Goal: Transaction & Acquisition: Subscribe to service/newsletter

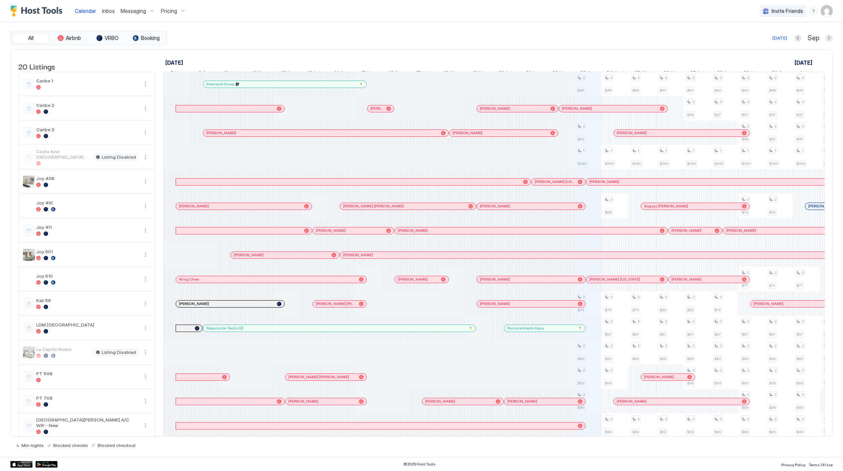
scroll to position [0, 410]
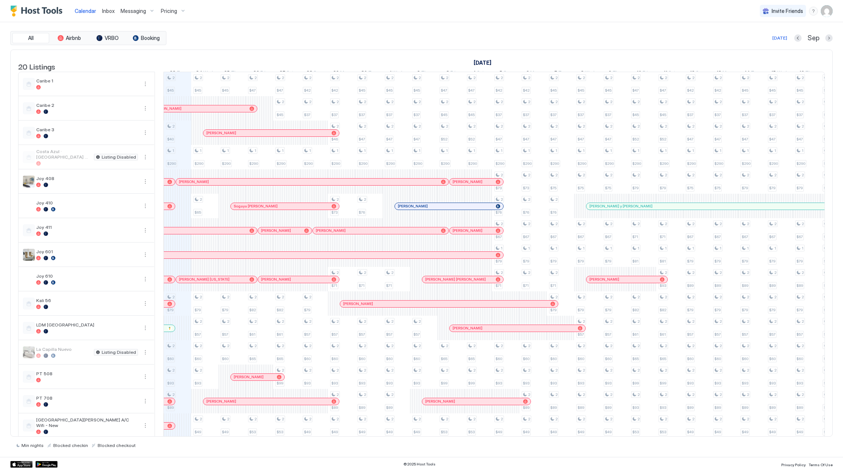
click at [158, 17] on button "Pricing" at bounding box center [173, 11] width 31 height 22
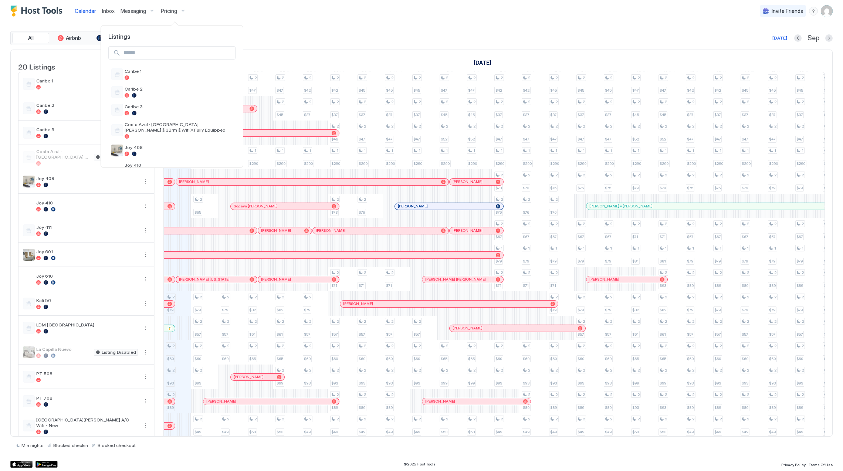
click at [166, 12] on div at bounding box center [421, 235] width 843 height 471
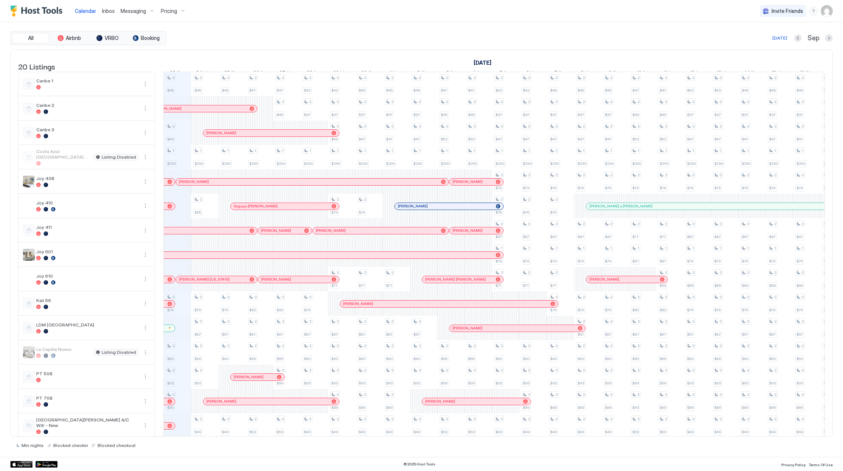
click at [166, 12] on span "Pricing" at bounding box center [169, 11] width 16 height 7
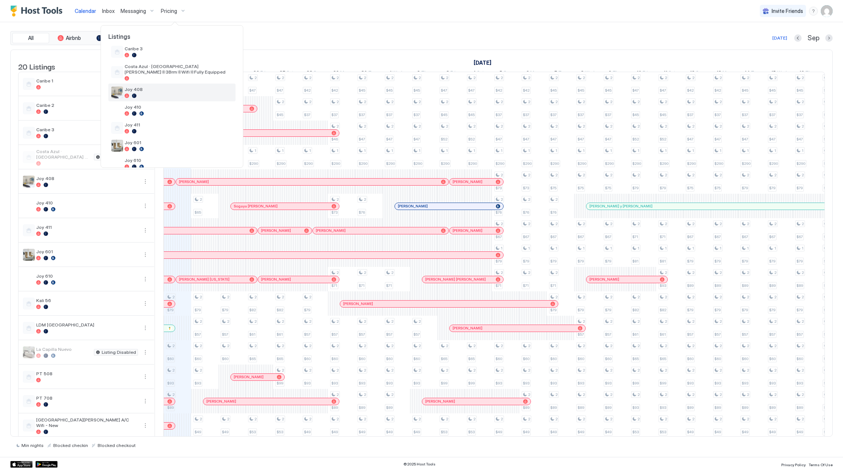
scroll to position [265, 0]
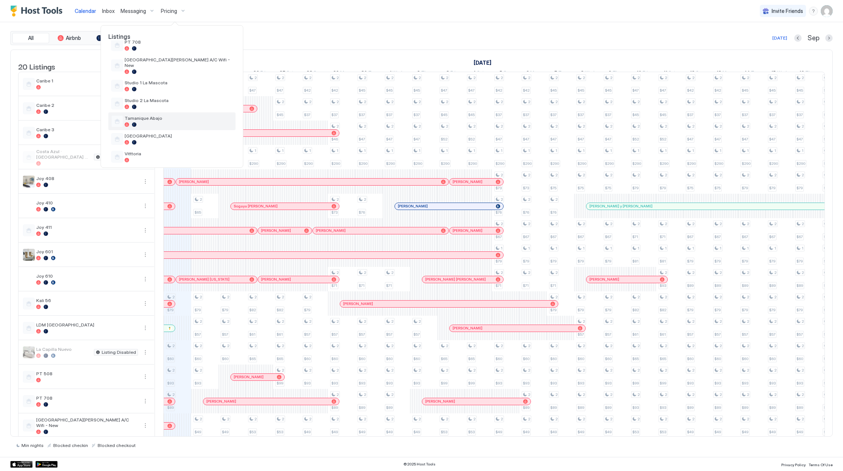
click at [168, 122] on div at bounding box center [179, 124] width 108 height 4
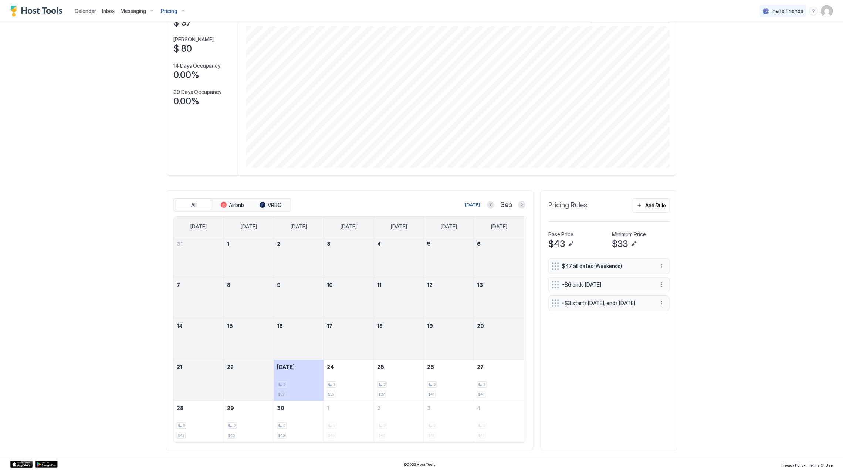
scroll to position [59, 0]
click at [158, 13] on div "Pricing" at bounding box center [173, 11] width 31 height 13
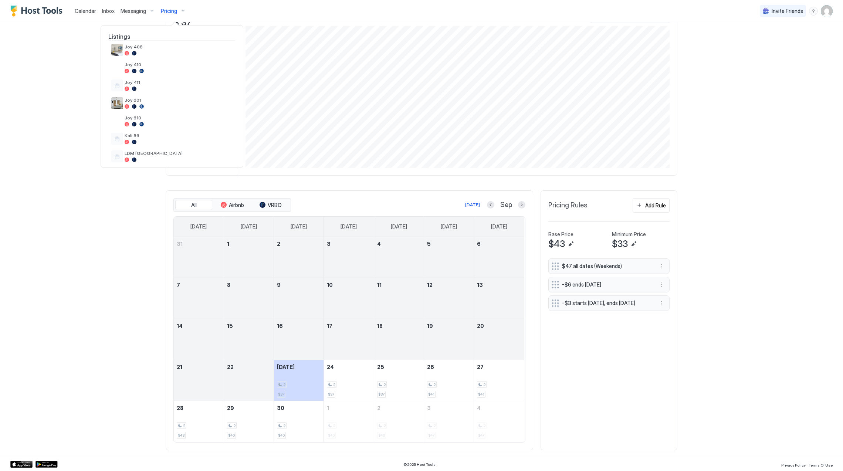
scroll to position [265, 0]
click at [183, 133] on span "[GEOGRAPHIC_DATA]" at bounding box center [179, 136] width 108 height 6
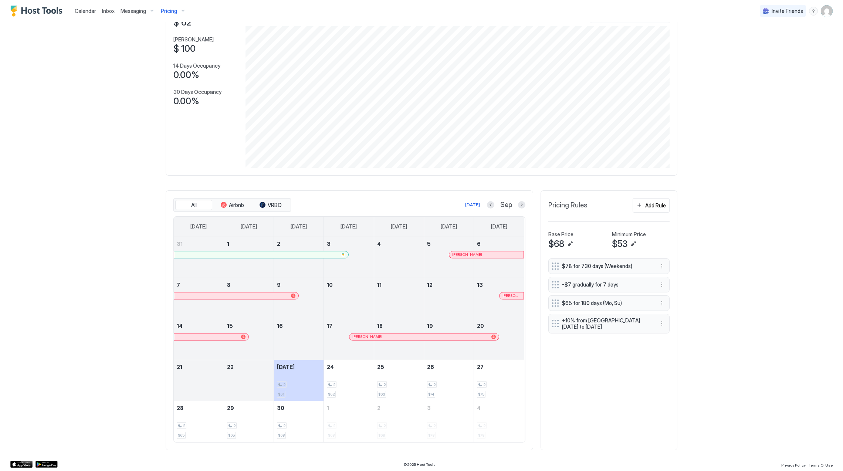
click at [323, 251] on div at bounding box center [261, 254] width 174 height 7
click at [460, 256] on div at bounding box center [463, 255] width 6 height 6
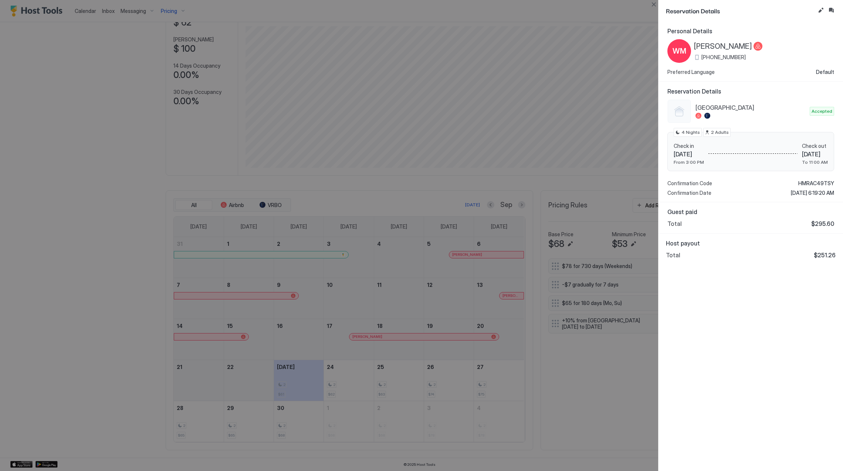
click at [732, 45] on span "Wendy Moran" at bounding box center [723, 46] width 58 height 9
click at [807, 185] on span "HMRAC49TSY" at bounding box center [816, 183] width 36 height 7
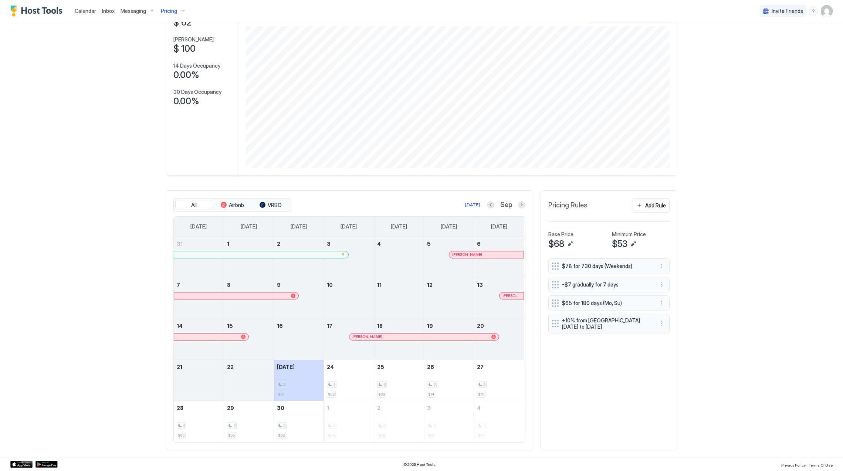
click at [508, 293] on div at bounding box center [511, 296] width 6 height 6
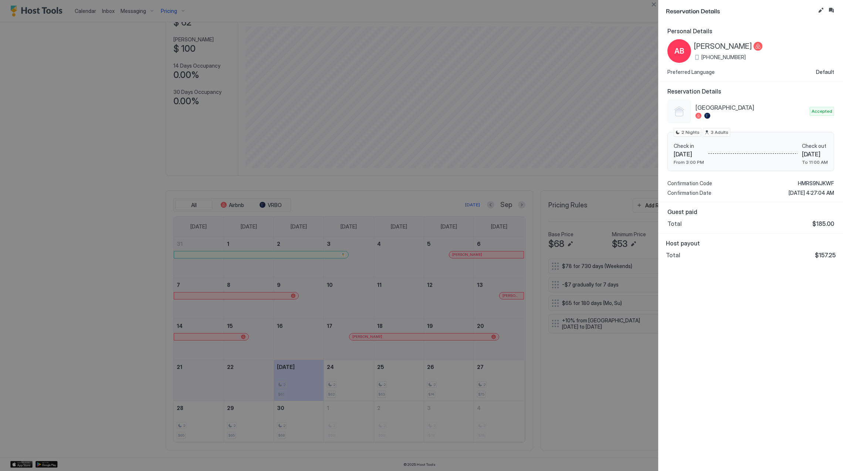
click at [717, 44] on span "[PERSON_NAME]" at bounding box center [723, 46] width 58 height 9
click at [815, 184] on span "HMRS9NJKWF" at bounding box center [815, 183] width 36 height 7
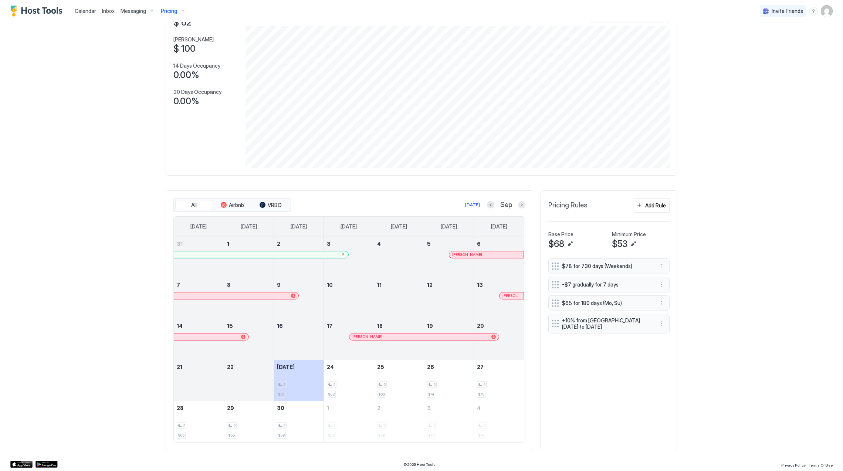
click at [420, 338] on div at bounding box center [423, 337] width 6 height 6
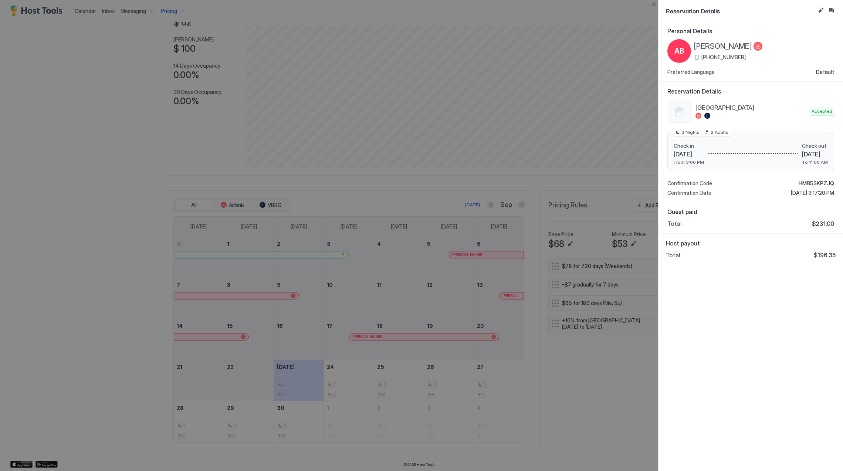
click at [740, 44] on span "[PERSON_NAME]" at bounding box center [723, 46] width 58 height 9
click at [815, 180] on span "HMB5SKPZJQ" at bounding box center [815, 183] width 35 height 7
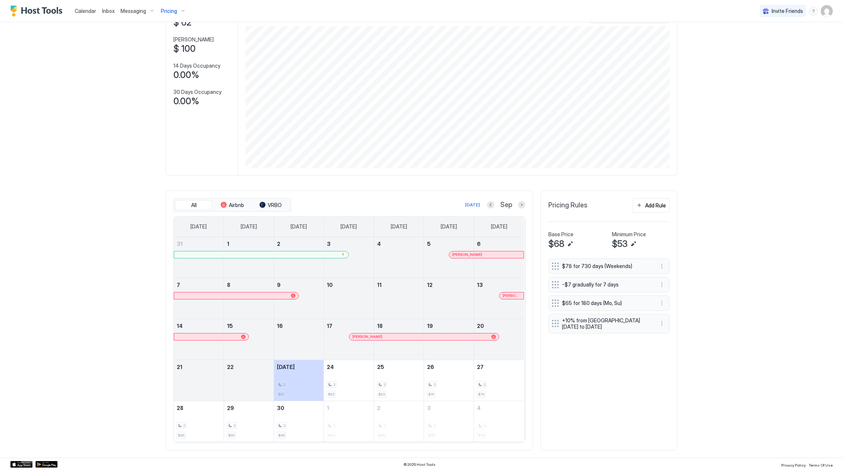
click at [166, 12] on span "Pricing" at bounding box center [169, 11] width 16 height 7
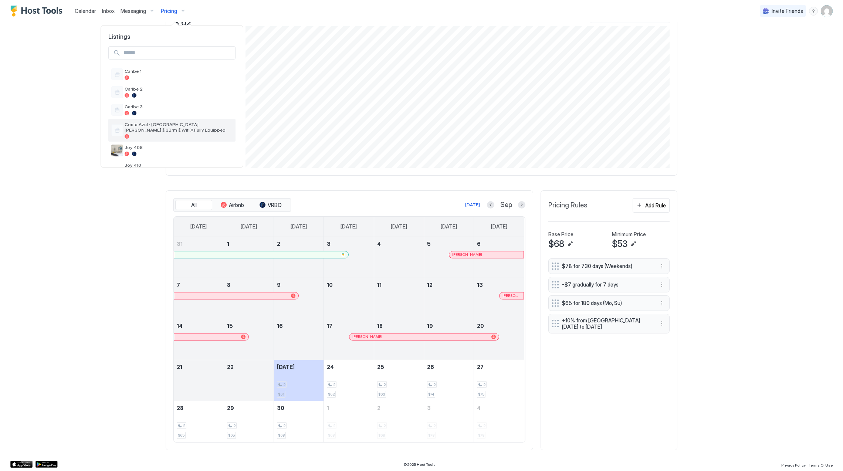
scroll to position [265, 0]
click at [187, 10] on div at bounding box center [421, 235] width 843 height 471
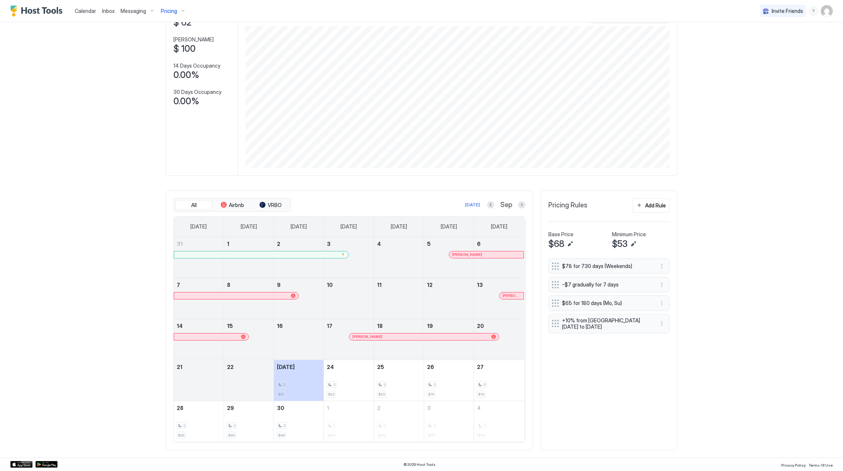
click at [169, 11] on span "Pricing" at bounding box center [169, 11] width 16 height 7
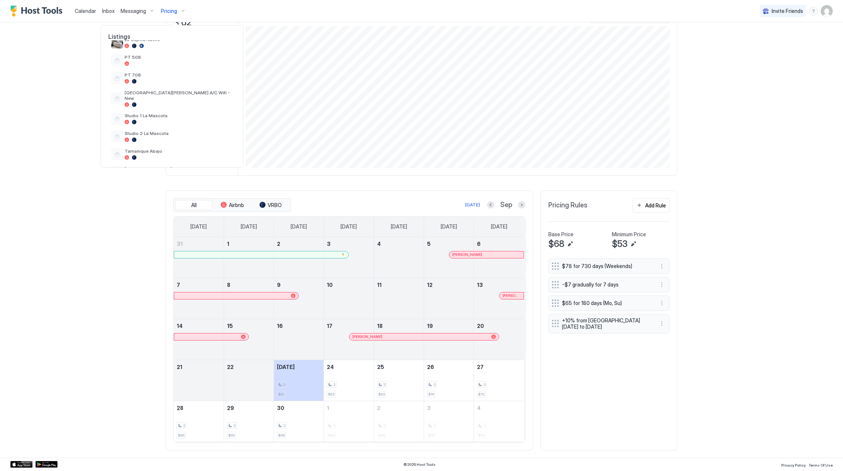
scroll to position [216, 0]
click at [170, 110] on span "[GEOGRAPHIC_DATA][PERSON_NAME] A/C Wifi - New" at bounding box center [179, 111] width 108 height 11
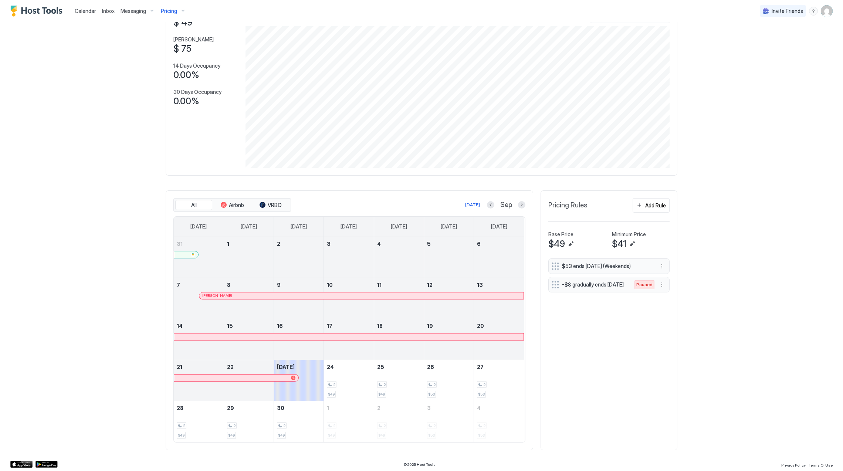
click at [257, 300] on div at bounding box center [249, 302] width 50 height 21
click at [256, 298] on div "Alejandro Torres" at bounding box center [361, 295] width 324 height 7
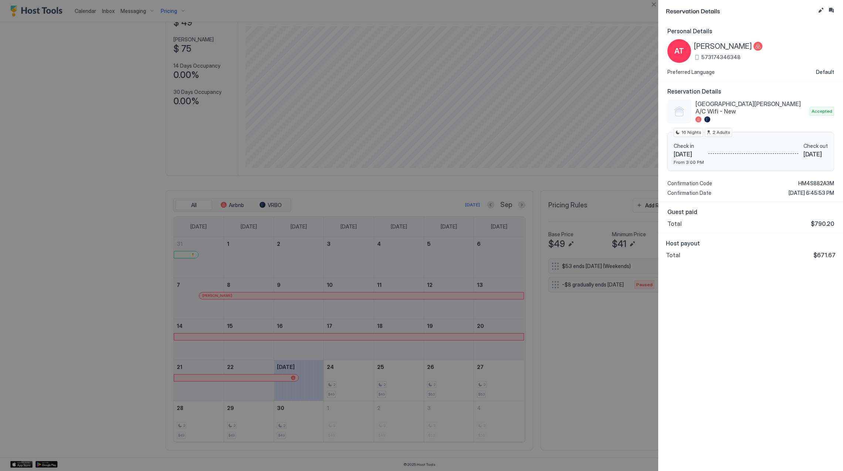
click at [726, 49] on span "Alejandro Torres" at bounding box center [723, 46] width 58 height 9
click at [483, 207] on div at bounding box center [421, 235] width 843 height 471
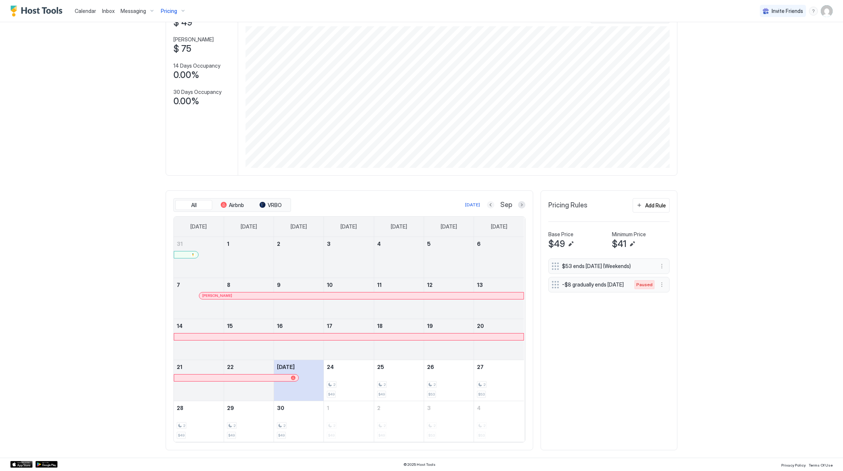
click at [487, 203] on button "Previous month" at bounding box center [490, 204] width 7 height 7
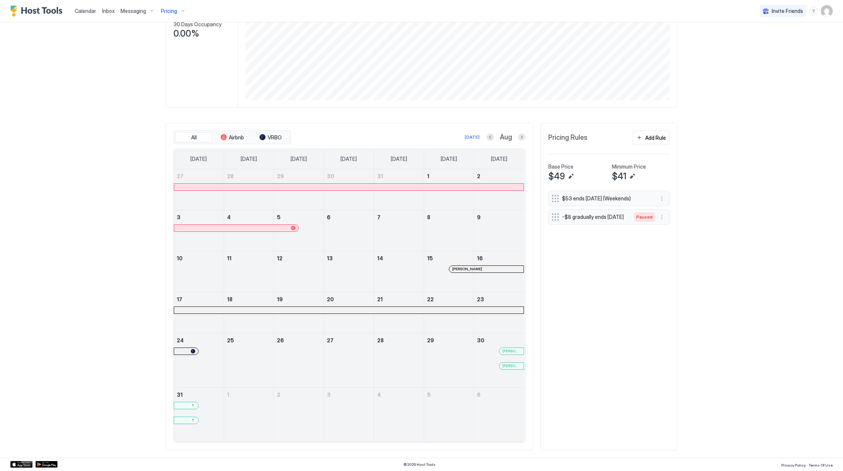
scroll to position [127, 0]
click at [518, 139] on button "Next month" at bounding box center [521, 136] width 7 height 7
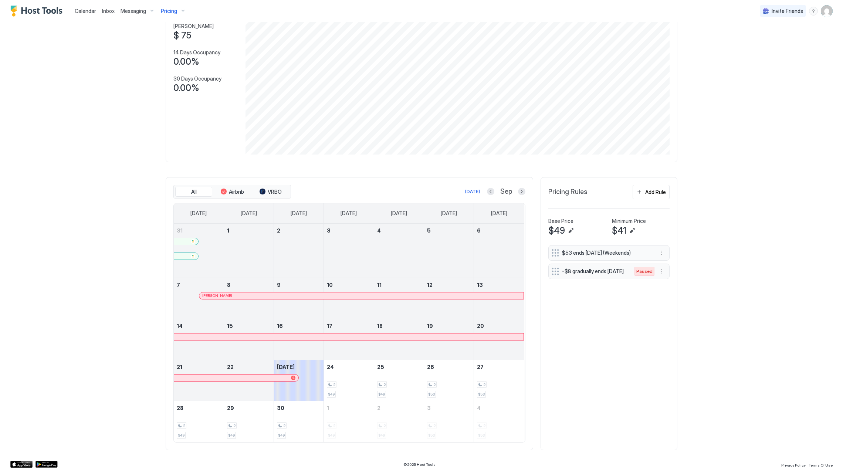
scroll to position [72, 0]
click at [308, 292] on div "Alejandro Torres" at bounding box center [361, 295] width 324 height 7
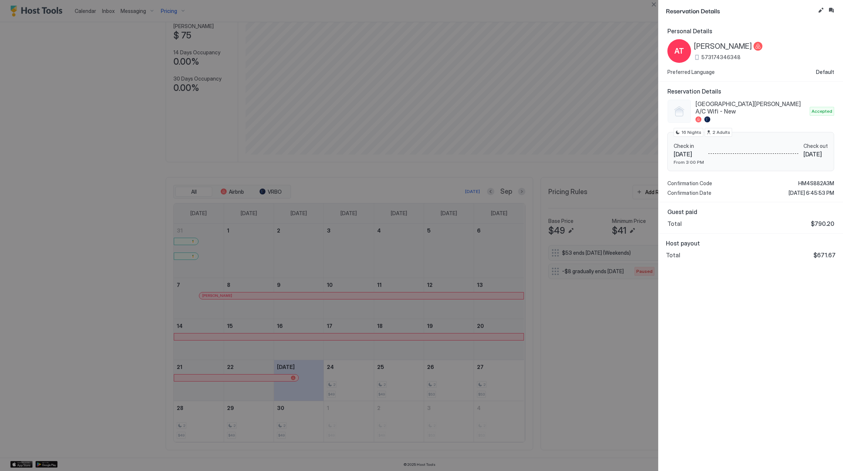
click at [806, 181] on span "HM4S882A3M" at bounding box center [816, 183] width 36 height 7
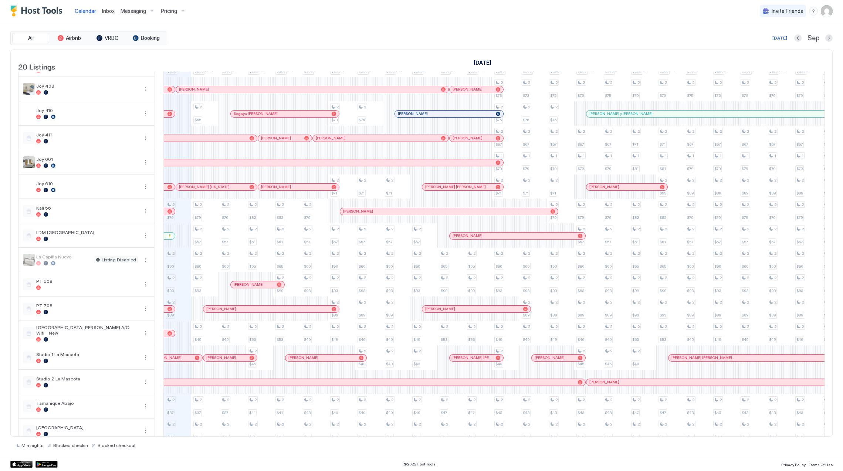
scroll to position [92, 0]
